Goal: Transaction & Acquisition: Book appointment/travel/reservation

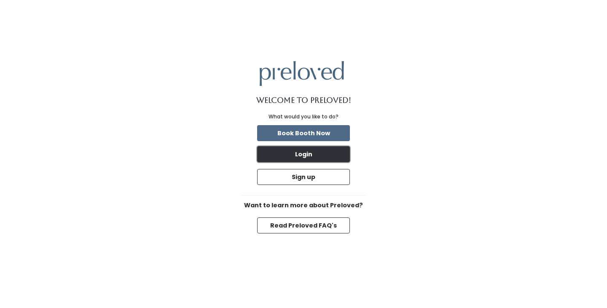
click at [312, 146] on button "Login" at bounding box center [303, 154] width 93 height 16
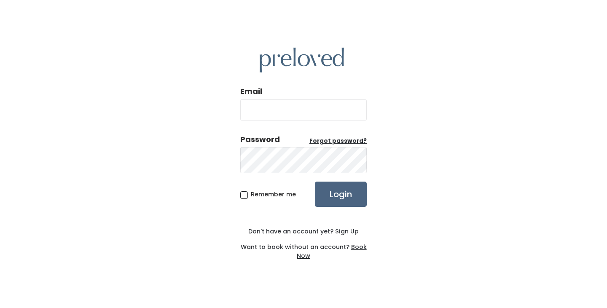
type input "bjsimmons73@gmail.com"
click at [338, 184] on input "Login" at bounding box center [341, 194] width 52 height 25
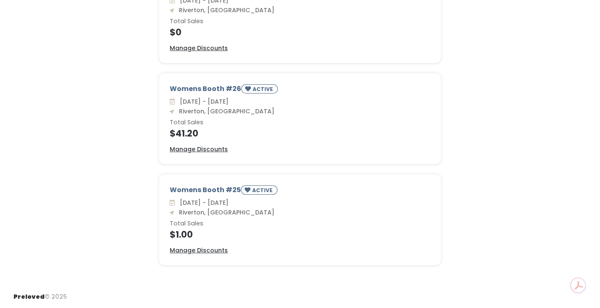
scroll to position [212, 0]
click at [193, 246] on u "Manage Discounts" at bounding box center [199, 250] width 58 height 8
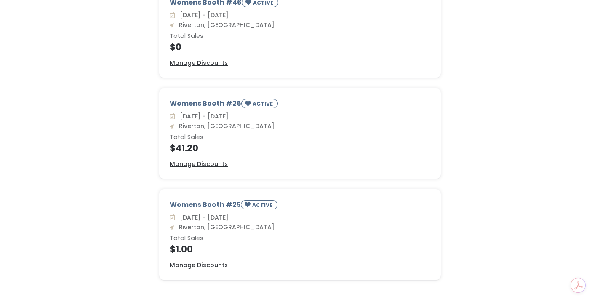
scroll to position [86, 0]
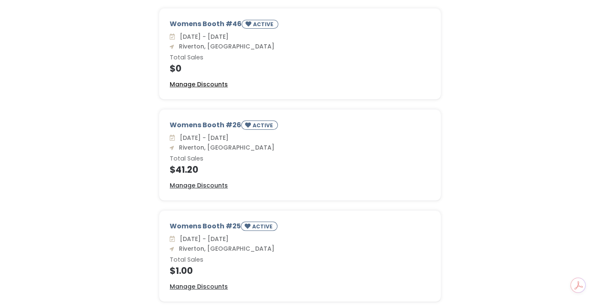
click at [217, 88] on u "Manage Discounts" at bounding box center [199, 84] width 58 height 8
click at [222, 190] on u "Manage Discounts" at bounding box center [199, 185] width 58 height 8
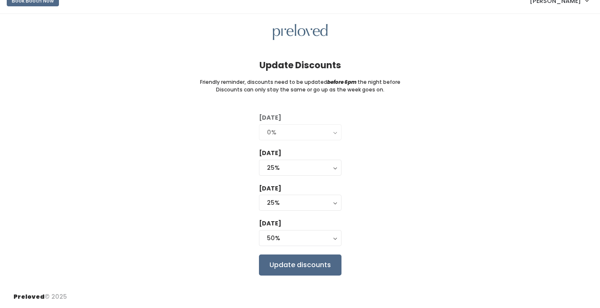
scroll to position [79, 0]
click at [342, 195] on button "25%" at bounding box center [300, 203] width 83 height 16
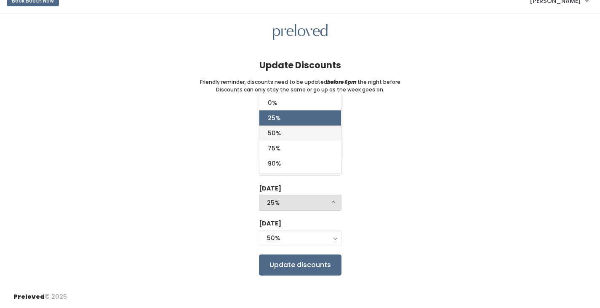
click at [270, 128] on span "50%" at bounding box center [274, 132] width 13 height 9
select select "50%"
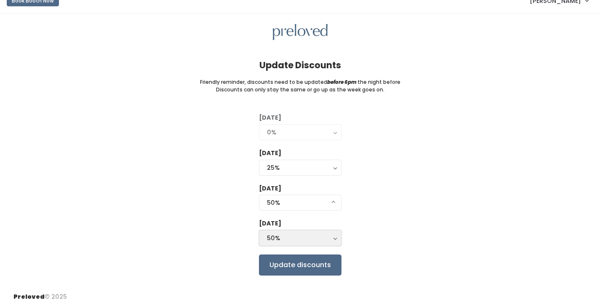
click at [342, 230] on button "50%" at bounding box center [300, 238] width 83 height 16
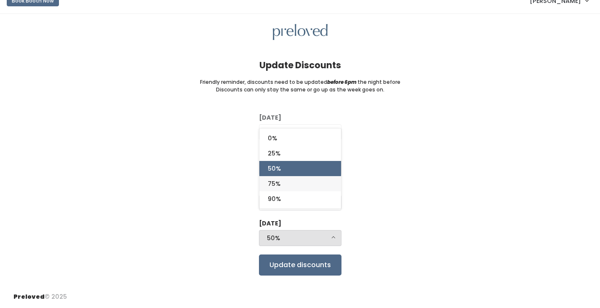
click at [268, 179] on span "75%" at bounding box center [274, 183] width 13 height 9
select select "75%"
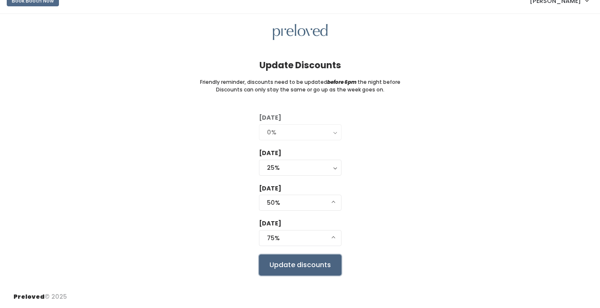
click at [313, 254] on input "Update discounts" at bounding box center [300, 264] width 83 height 21
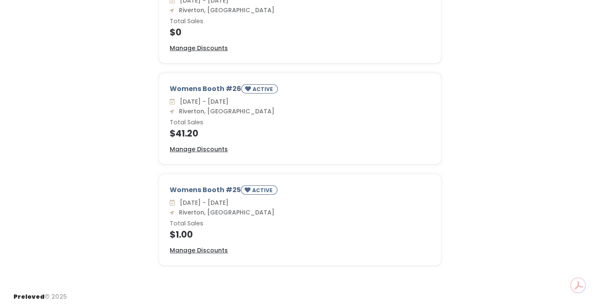
scroll to position [169, 0]
click at [202, 254] on u "Manage Discounts" at bounding box center [199, 250] width 58 height 8
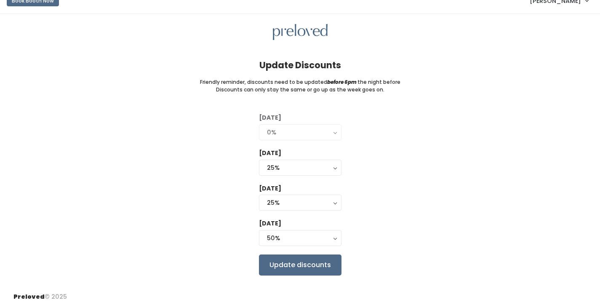
scroll to position [79, 0]
click at [313, 254] on input "Update discounts" at bounding box center [300, 264] width 83 height 21
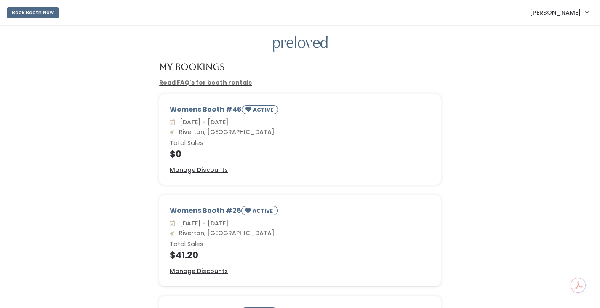
scroll to position [126, 0]
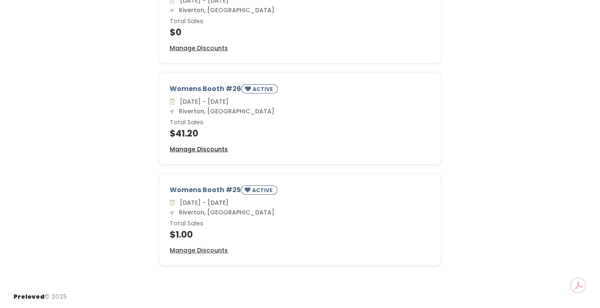
click at [228, 153] on u "Manage Discounts" at bounding box center [199, 149] width 58 height 8
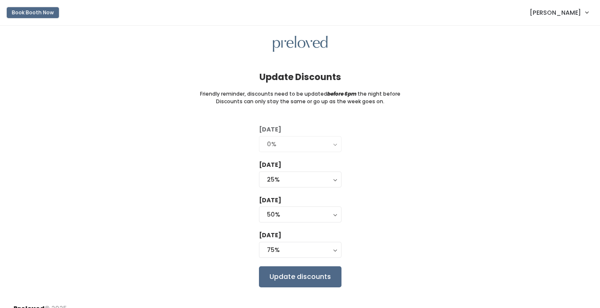
click at [37, 14] on button "Book Booth Now" at bounding box center [33, 12] width 52 height 11
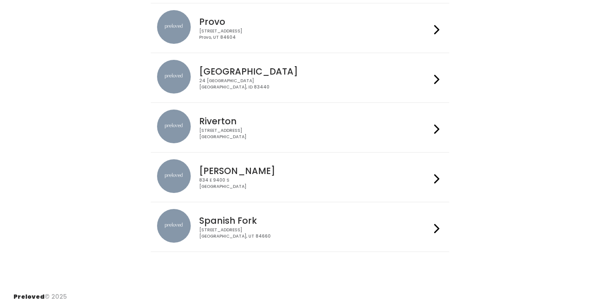
scroll to position [421, 0]
click at [434, 135] on icon at bounding box center [436, 129] width 5 height 12
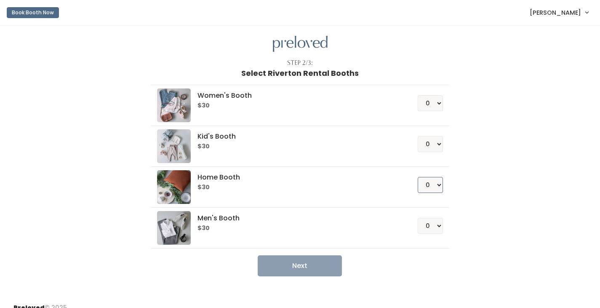
click at [437, 193] on select "0 1 2 3 4" at bounding box center [430, 185] width 25 height 16
select select "1"
click at [418, 193] on select "0 1 2 3 4" at bounding box center [430, 185] width 25 height 16
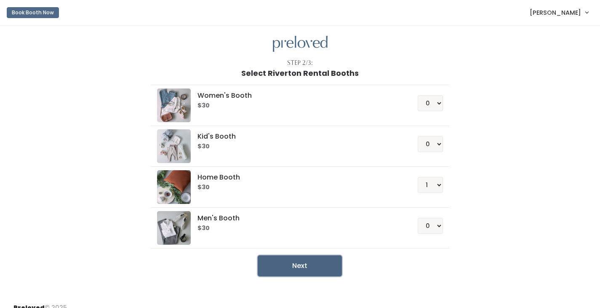
click at [303, 276] on button "Next" at bounding box center [300, 265] width 84 height 21
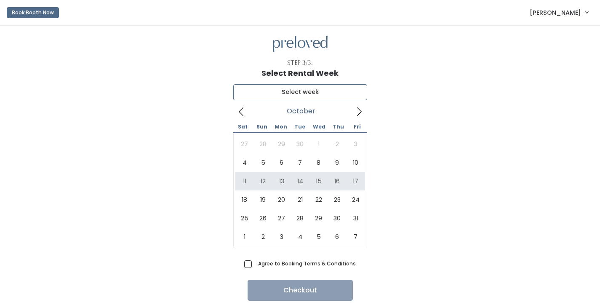
type input "October 11 to October 17"
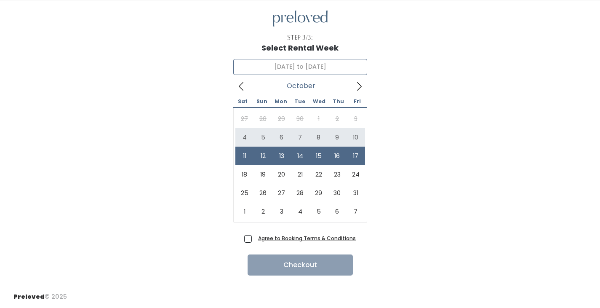
scroll to position [97, 0]
click at [255, 234] on span "Agree to Booking Terms & Conditions" at bounding box center [305, 238] width 101 height 8
click at [255, 234] on input "Agree to Booking Terms & Conditions" at bounding box center [257, 236] width 5 height 5
checkbox input "true"
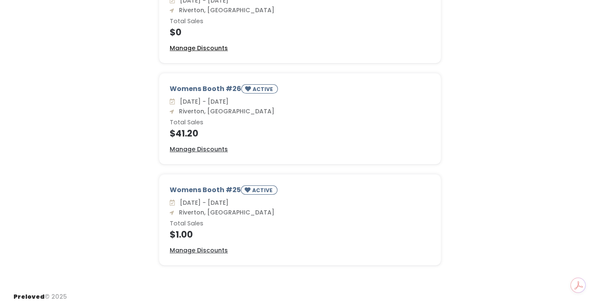
scroll to position [212, 0]
